Goal: Information Seeking & Learning: Learn about a topic

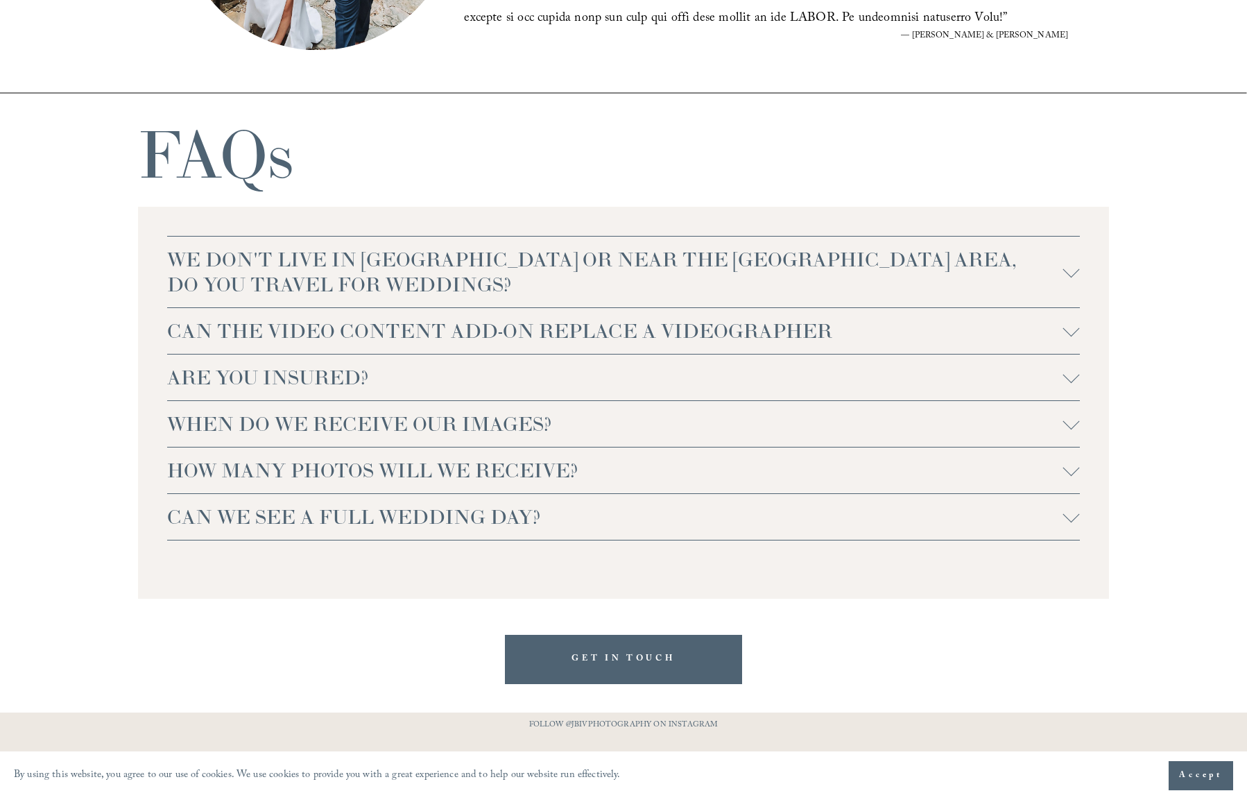
scroll to position [3001, 0]
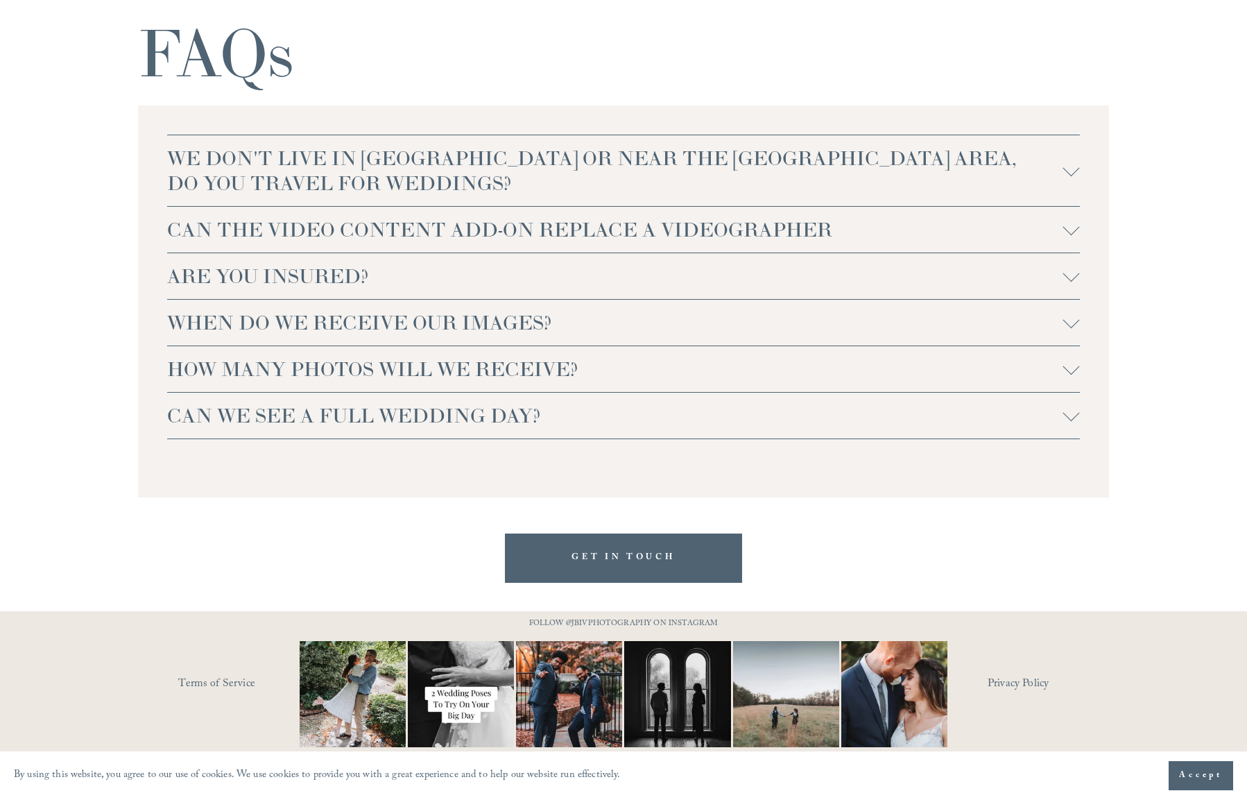
click at [344, 180] on span "WE DON'T LIVE IN [GEOGRAPHIC_DATA] OR NEAR THE [GEOGRAPHIC_DATA] AREA, DO YOU T…" at bounding box center [615, 171] width 896 height 50
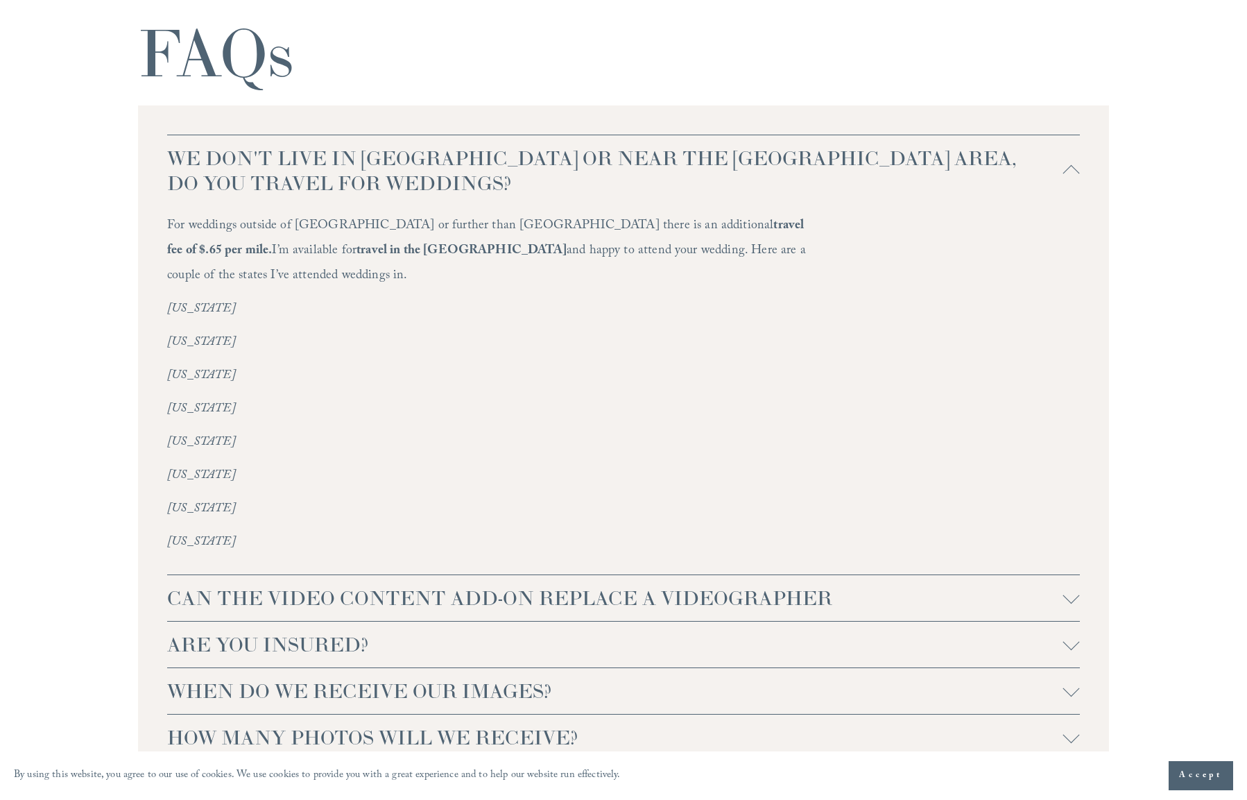
click at [1072, 168] on div at bounding box center [1071, 174] width 17 height 17
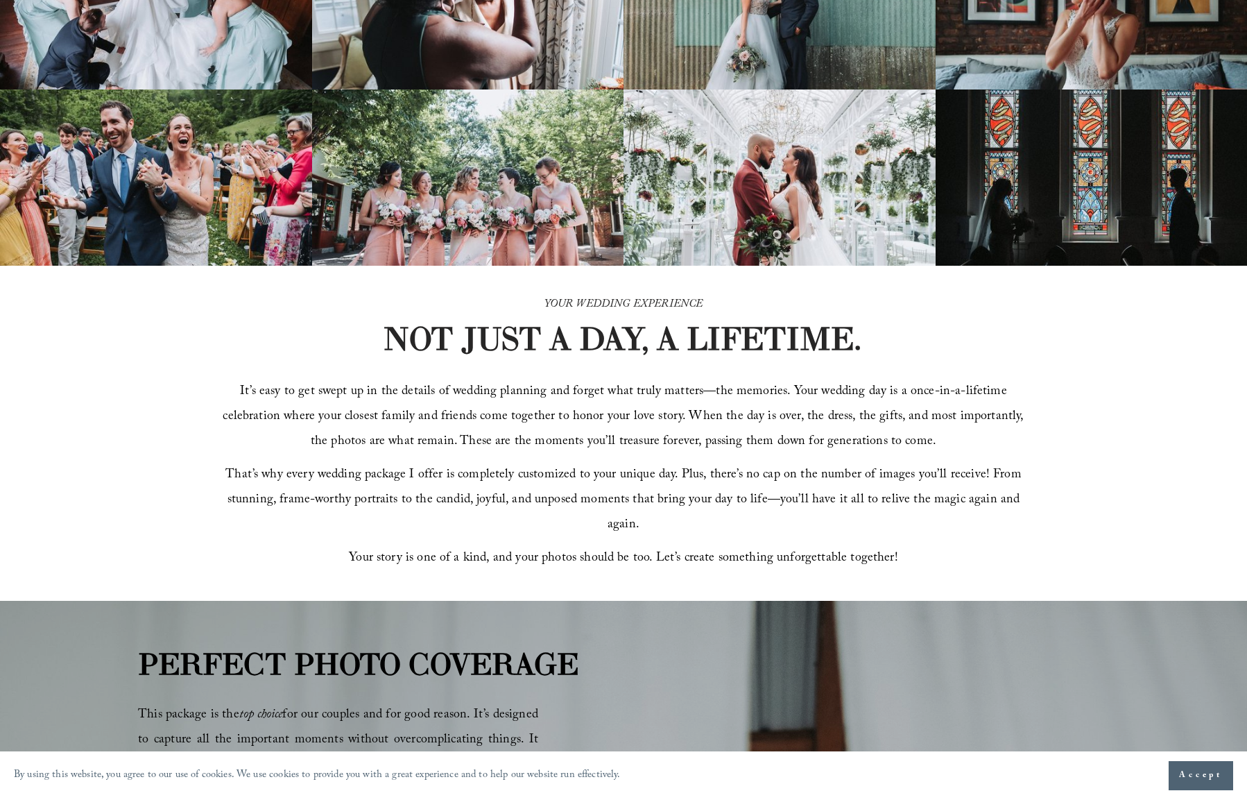
scroll to position [0, 0]
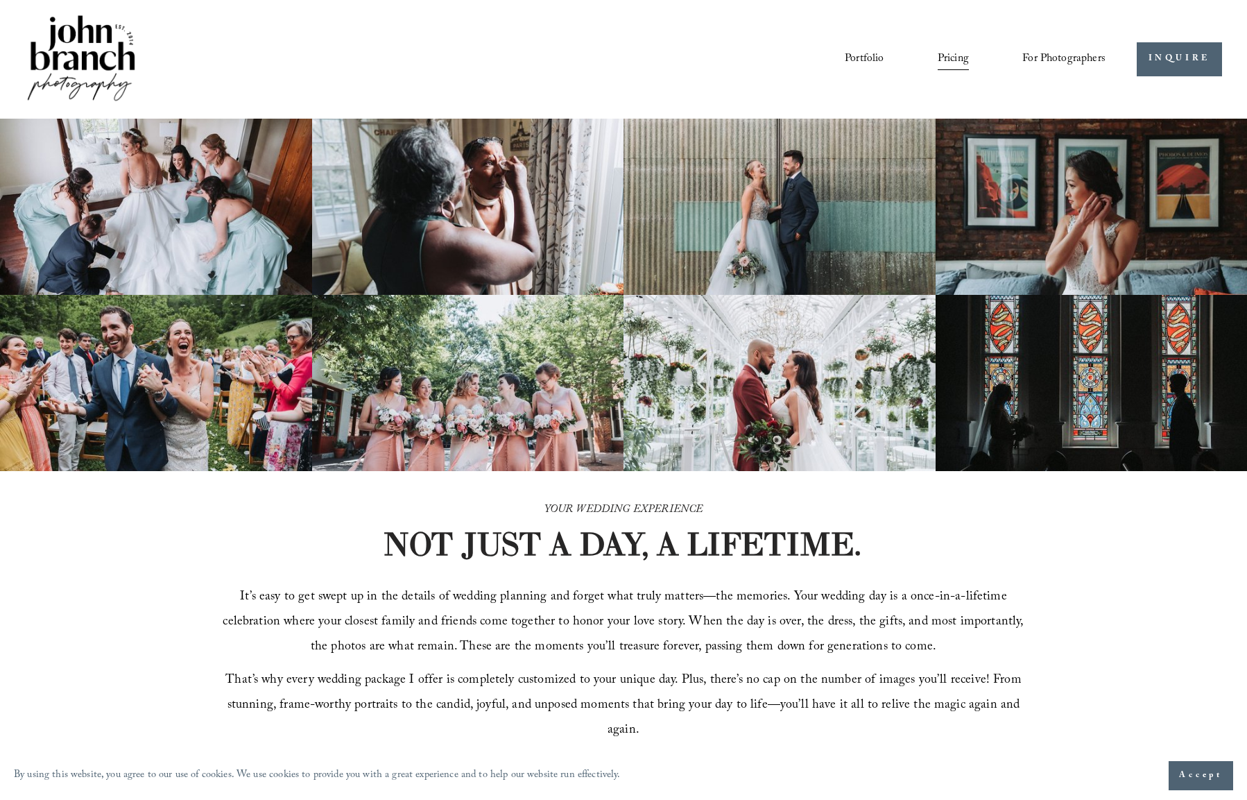
click at [855, 57] on link "Portfolio" at bounding box center [864, 59] width 39 height 24
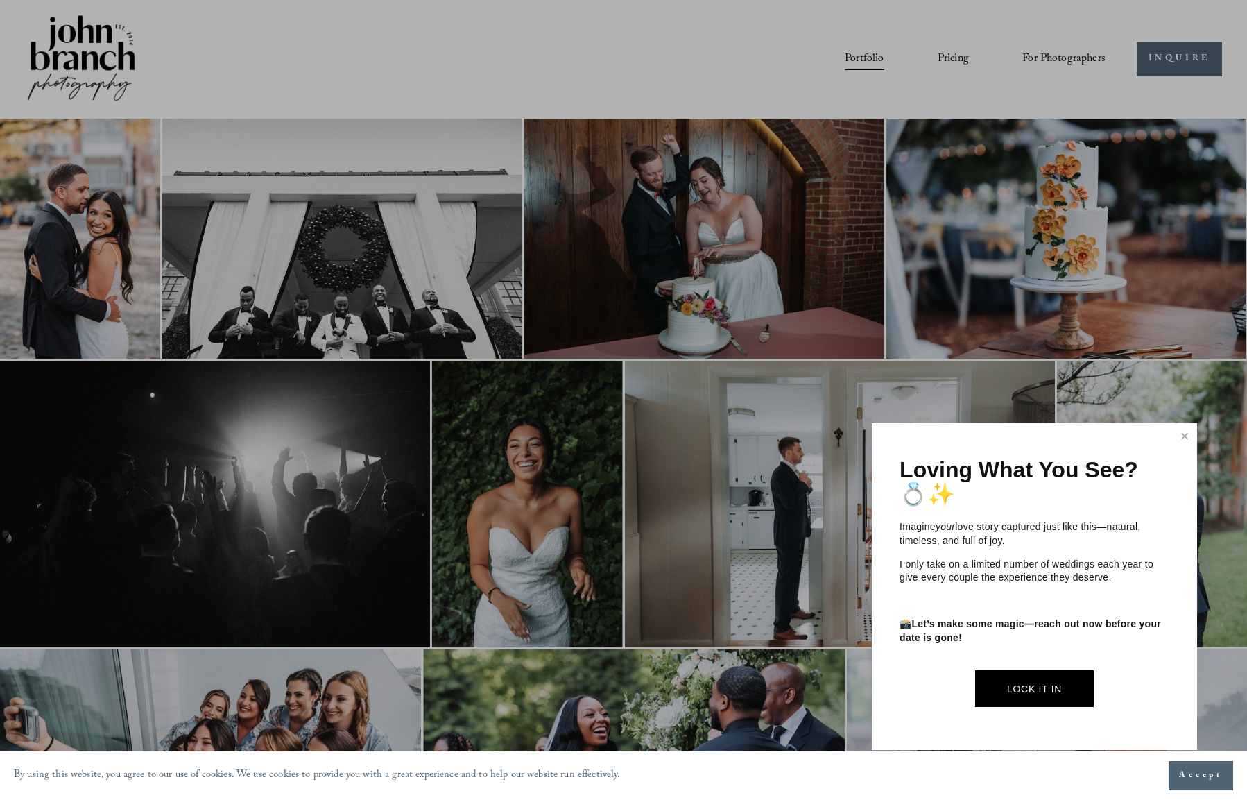
click at [1177, 448] on div "Loving What You See? 💍✨ Imagine your love story captured just like this—natural…" at bounding box center [1034, 586] width 325 height 327
click at [1188, 438] on link "Close" at bounding box center [1184, 436] width 21 height 22
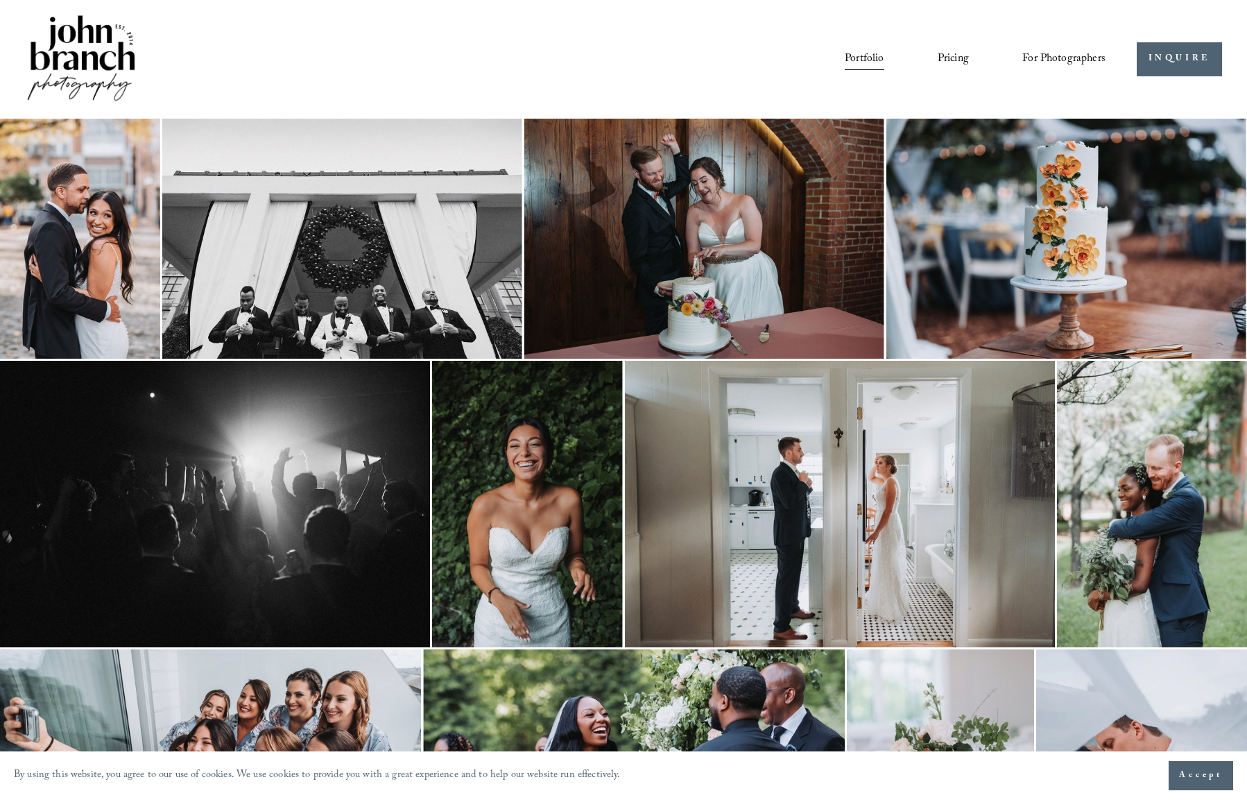
click at [0, 0] on link "Blog" at bounding box center [0, 0] width 0 height 0
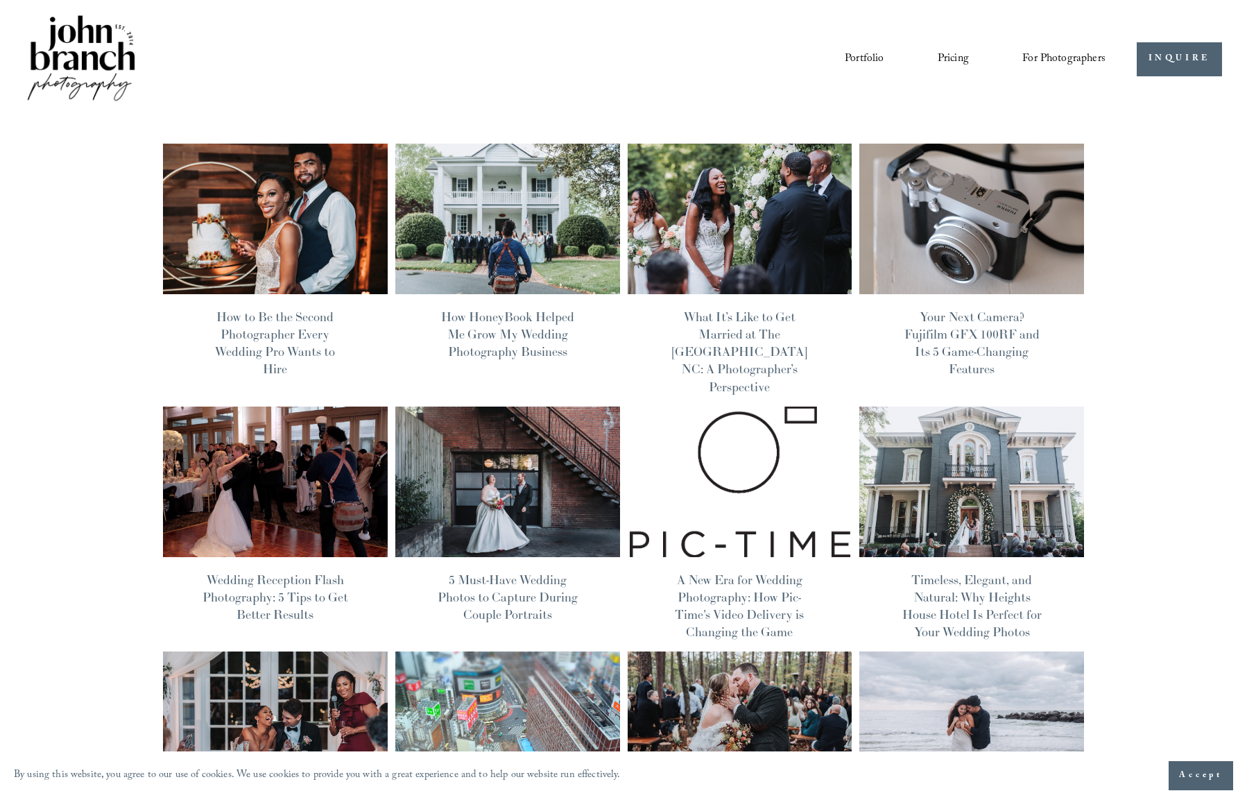
click at [757, 557] on div at bounding box center [740, 564] width 225 height 14
click at [761, 527] on img at bounding box center [739, 482] width 227 height 152
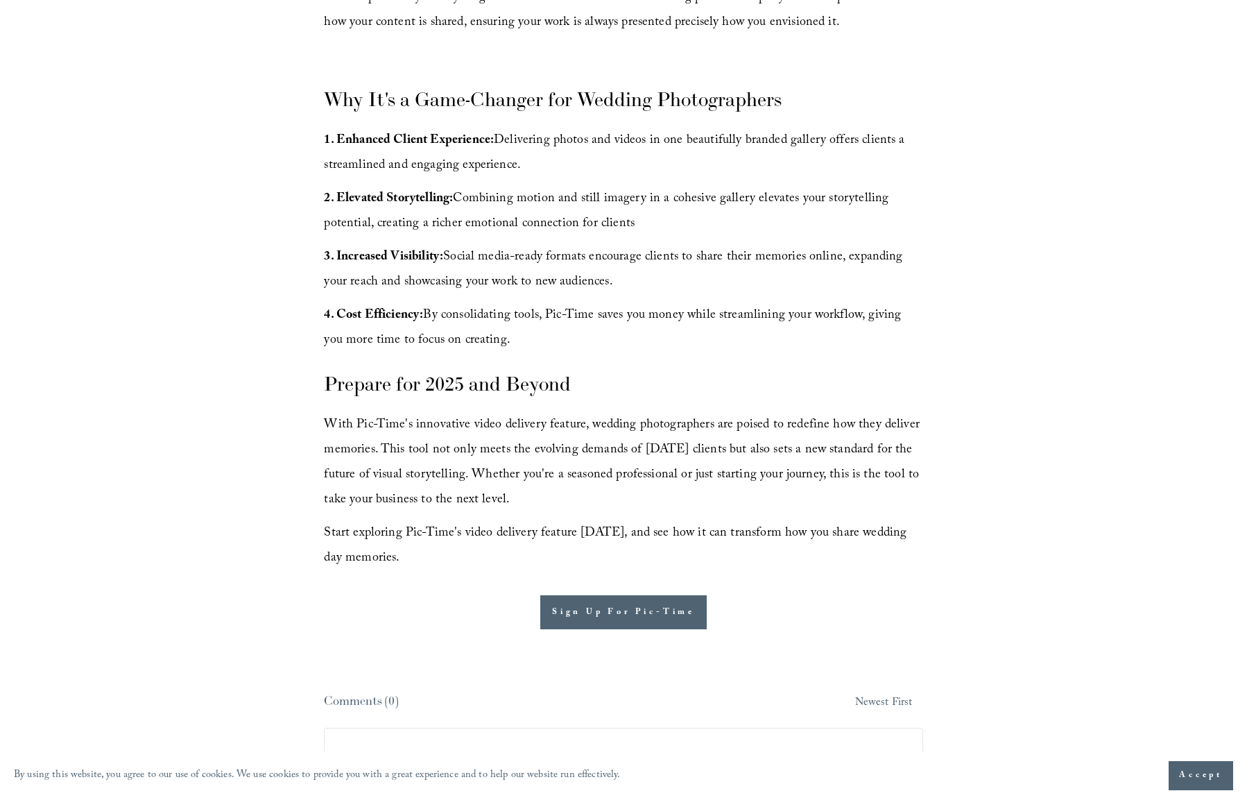
scroll to position [1657, 0]
